Goal: Book appointment/travel/reservation

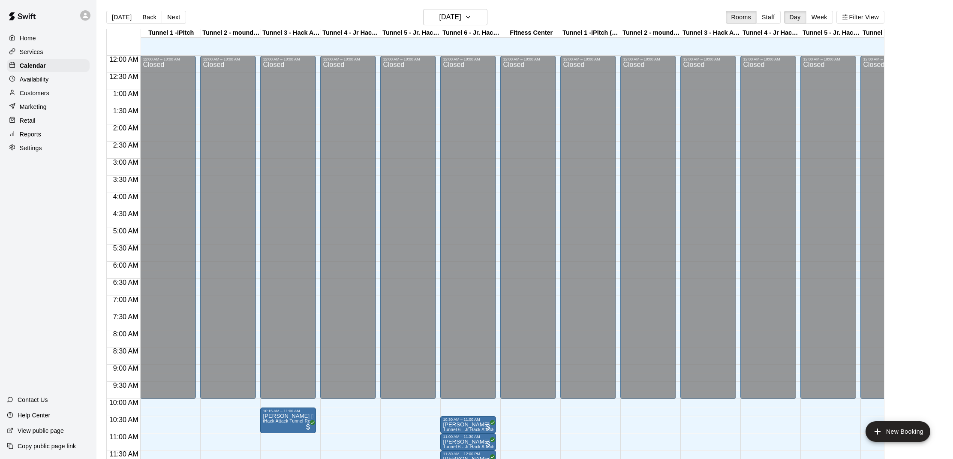
scroll to position [304, 1]
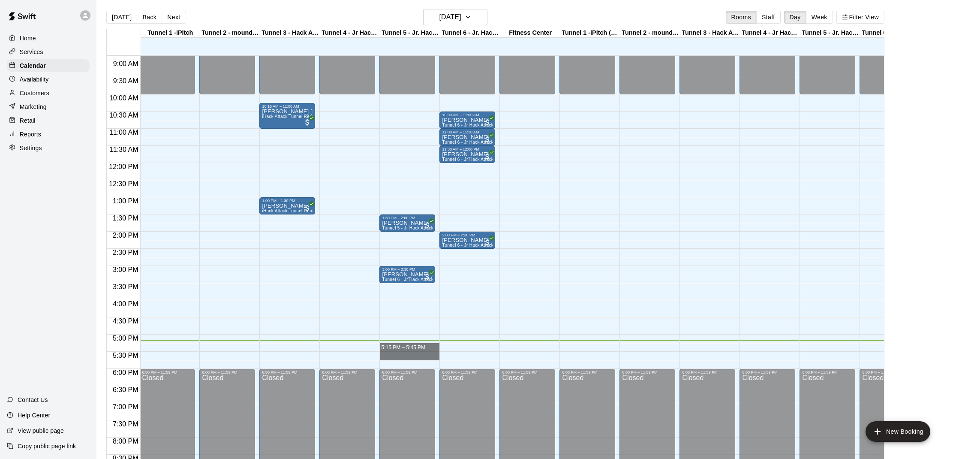
drag, startPoint x: 387, startPoint y: 348, endPoint x: 388, endPoint y: 356, distance: 8.7
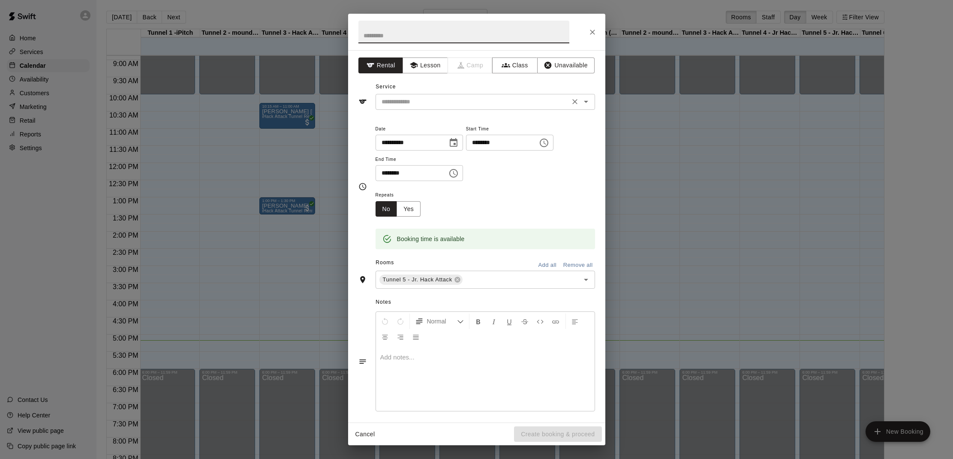
click at [434, 94] on div "​" at bounding box center [485, 102] width 219 height 16
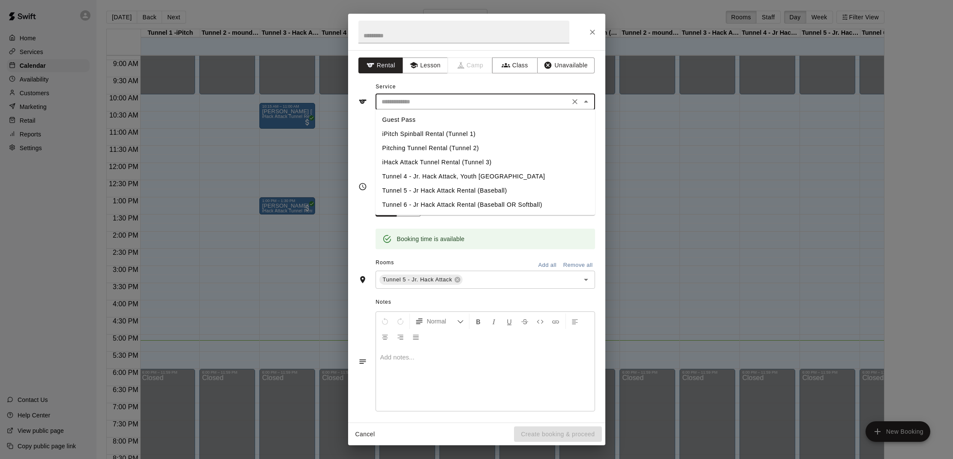
click at [397, 188] on li "Tunnel 5 - Jr Hack Attack Rental (Baseball)" at bounding box center [485, 190] width 219 height 14
type input "**********"
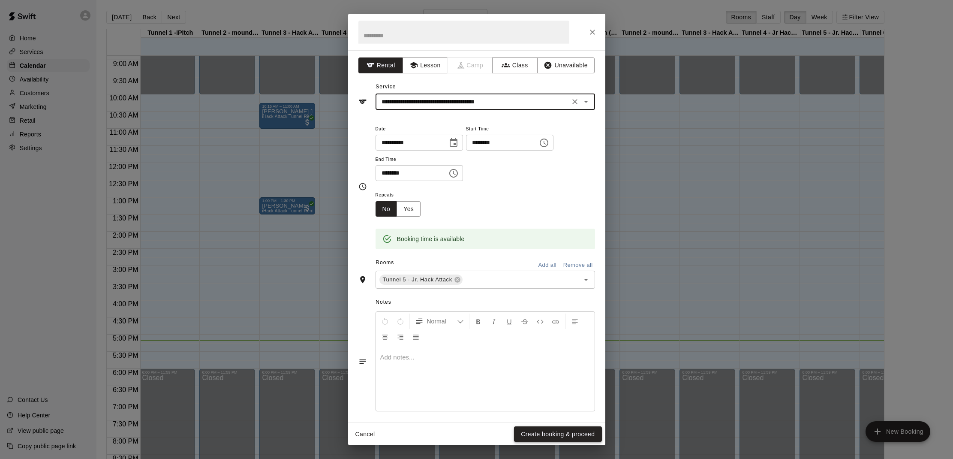
click at [563, 429] on button "Create booking & proceed" at bounding box center [557, 434] width 87 height 16
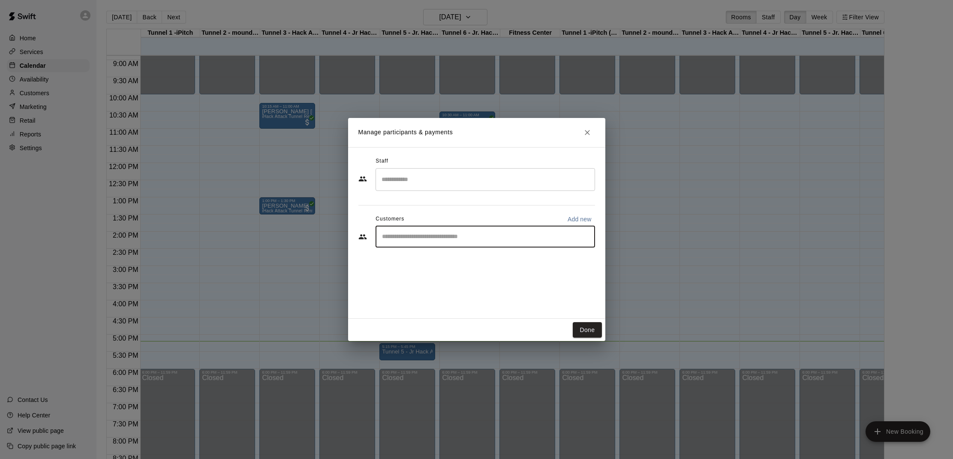
click at [439, 238] on input "Start typing to search customers..." at bounding box center [485, 236] width 212 height 9
type input "*"
type input "***"
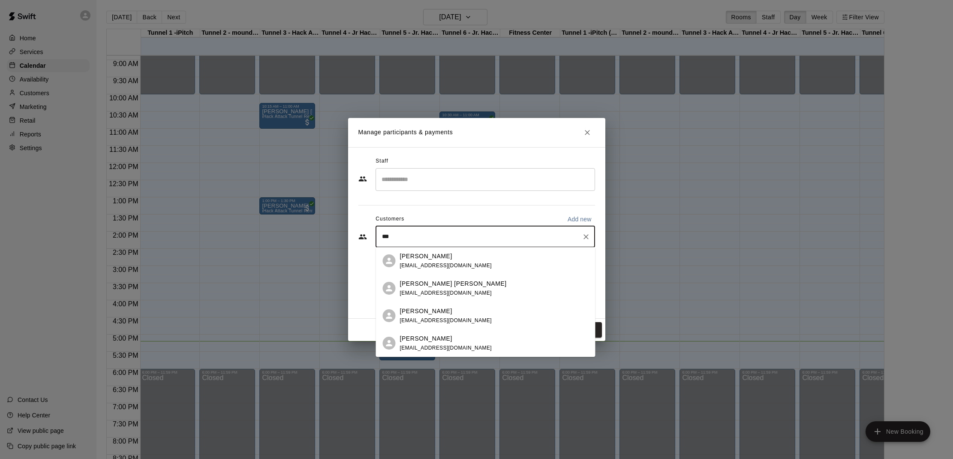
click at [430, 259] on p "[PERSON_NAME]" at bounding box center [426, 256] width 52 height 9
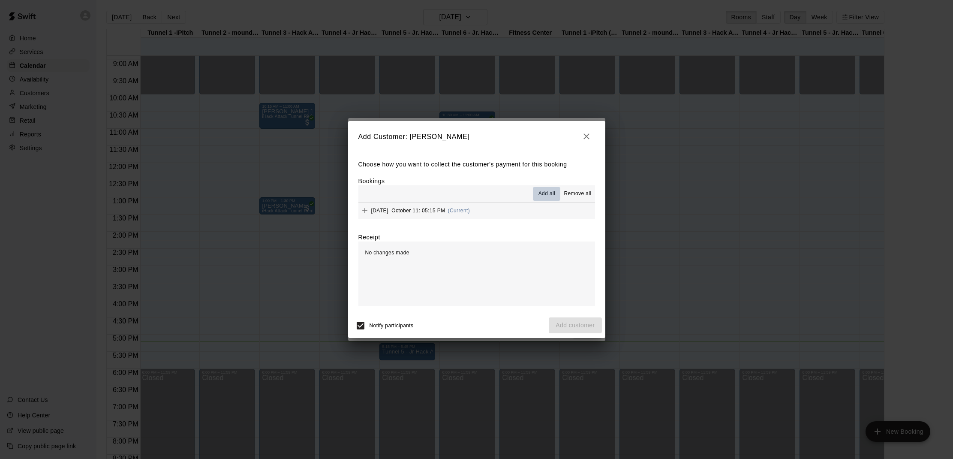
click at [541, 193] on span "Add all" at bounding box center [546, 193] width 17 height 9
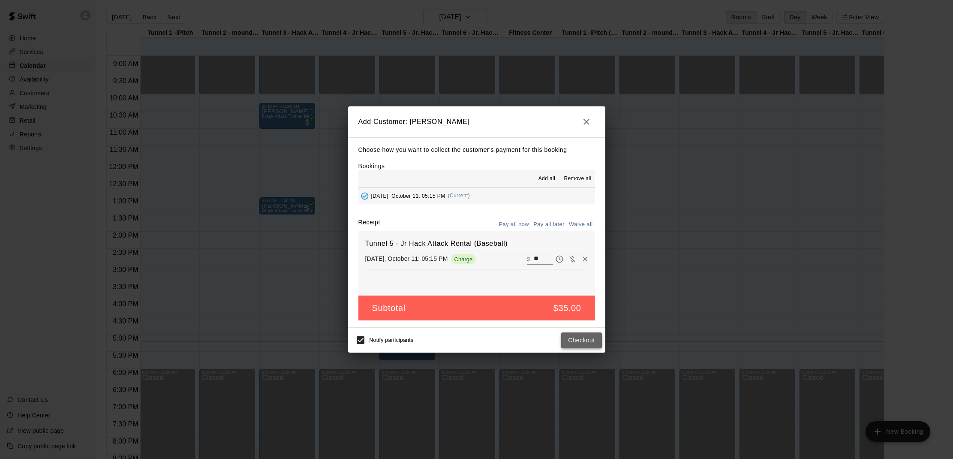
click at [573, 337] on button "Checkout" at bounding box center [581, 340] width 40 height 16
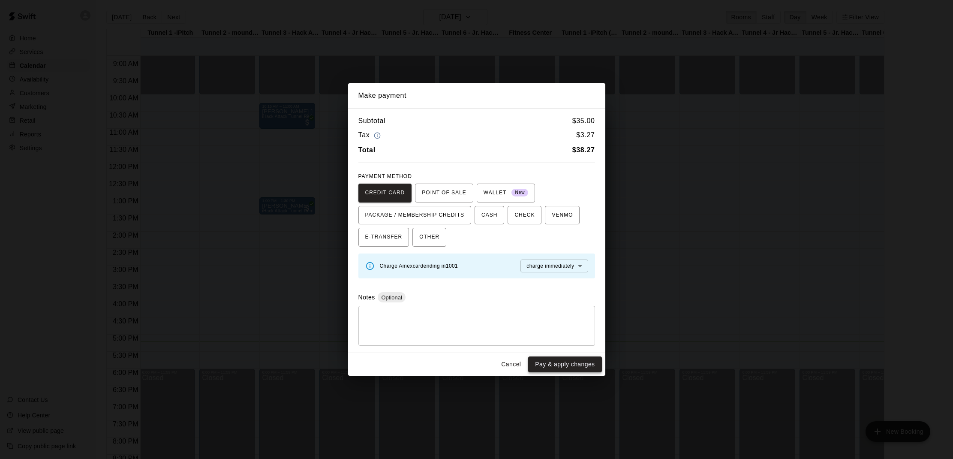
click at [566, 360] on button "Pay & apply changes" at bounding box center [564, 364] width 73 height 16
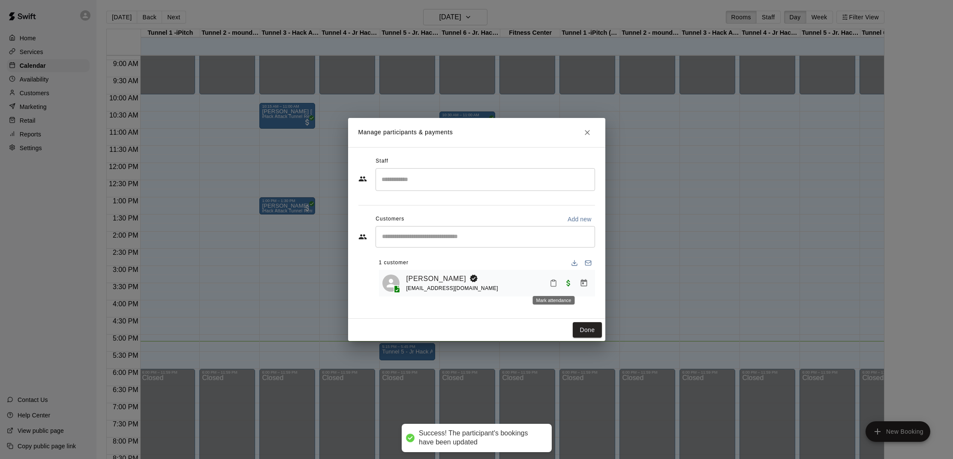
click at [552, 283] on icon "Mark attendance" at bounding box center [554, 283] width 8 height 8
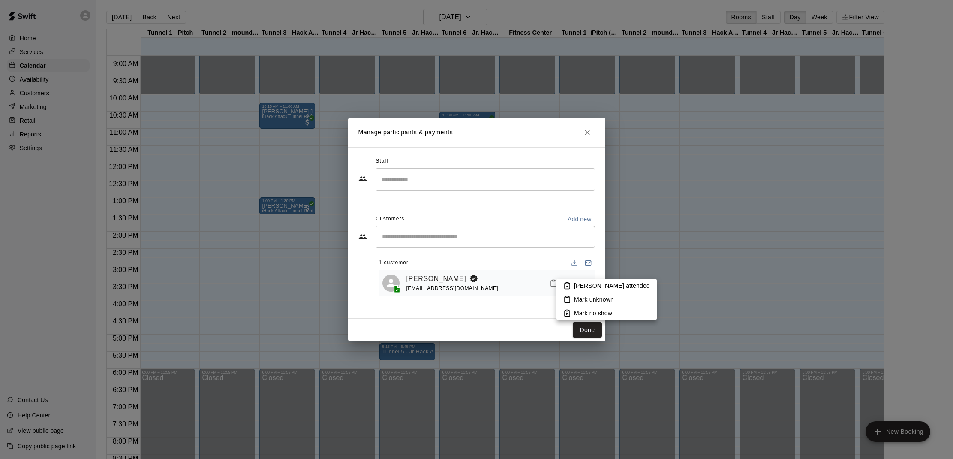
drag, startPoint x: 574, startPoint y: 283, endPoint x: 579, endPoint y: 283, distance: 4.7
click at [579, 283] on p "[PERSON_NAME] attended" at bounding box center [612, 285] width 76 height 9
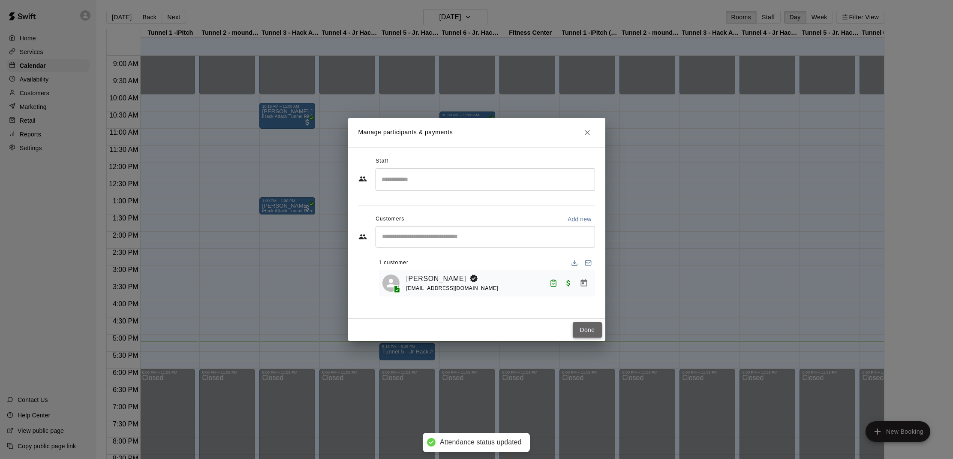
click at [586, 324] on button "Done" at bounding box center [587, 330] width 29 height 16
